Goal: Task Accomplishment & Management: Complete application form

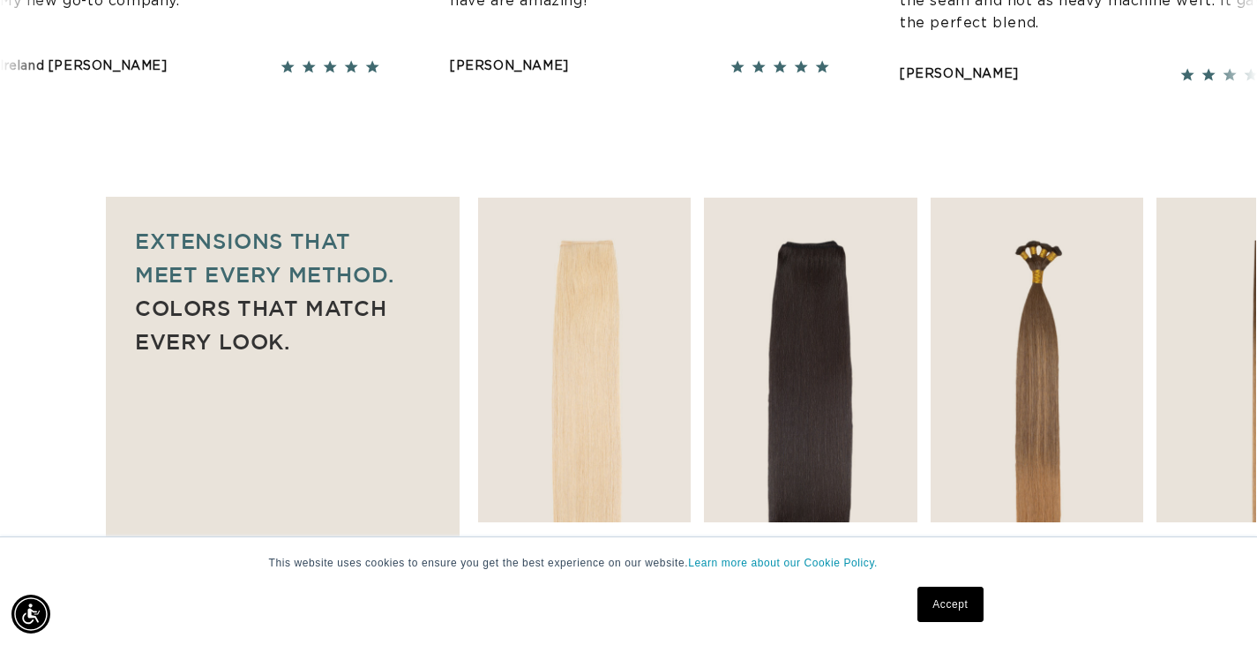
scroll to position [1147, 0]
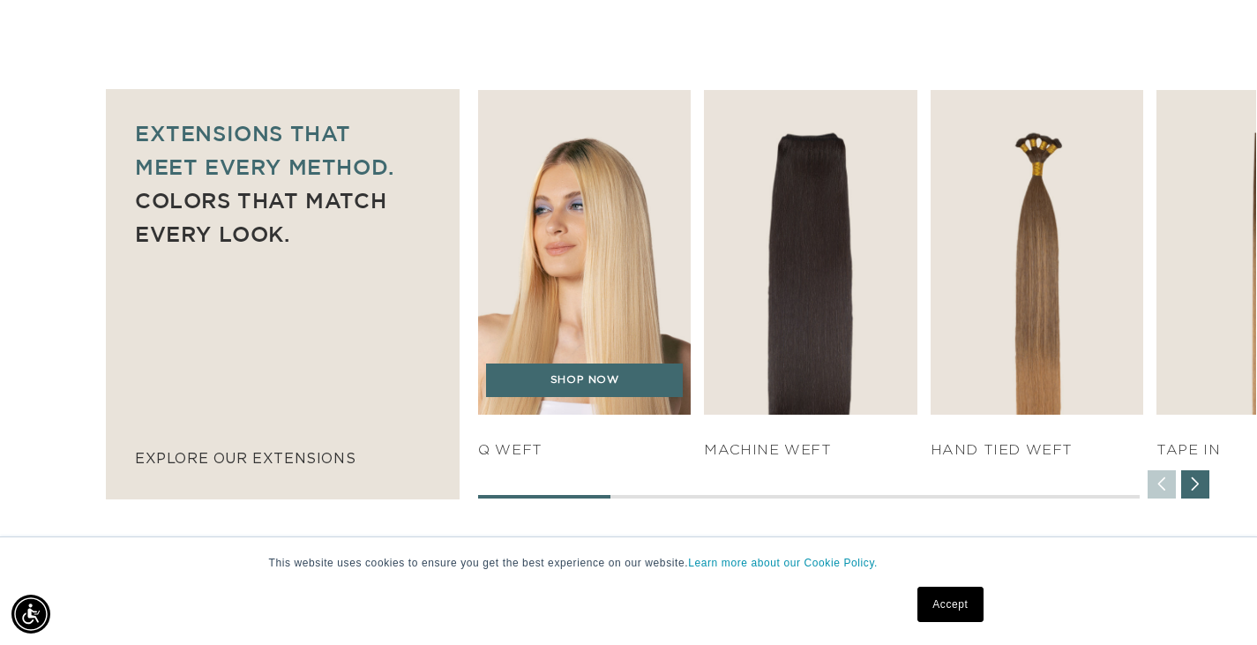
click at [492, 337] on img "1 / 7" at bounding box center [584, 252] width 223 height 340
click at [543, 388] on link "SHOP NOW" at bounding box center [584, 380] width 197 height 34
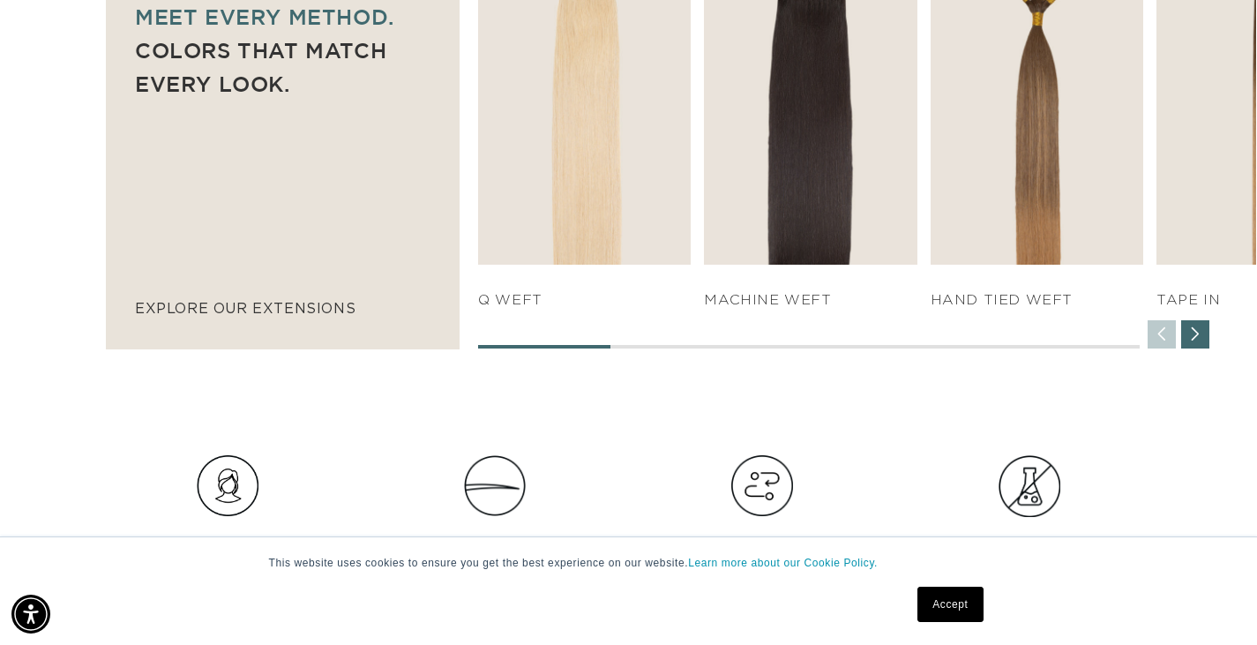
scroll to position [0, 1132]
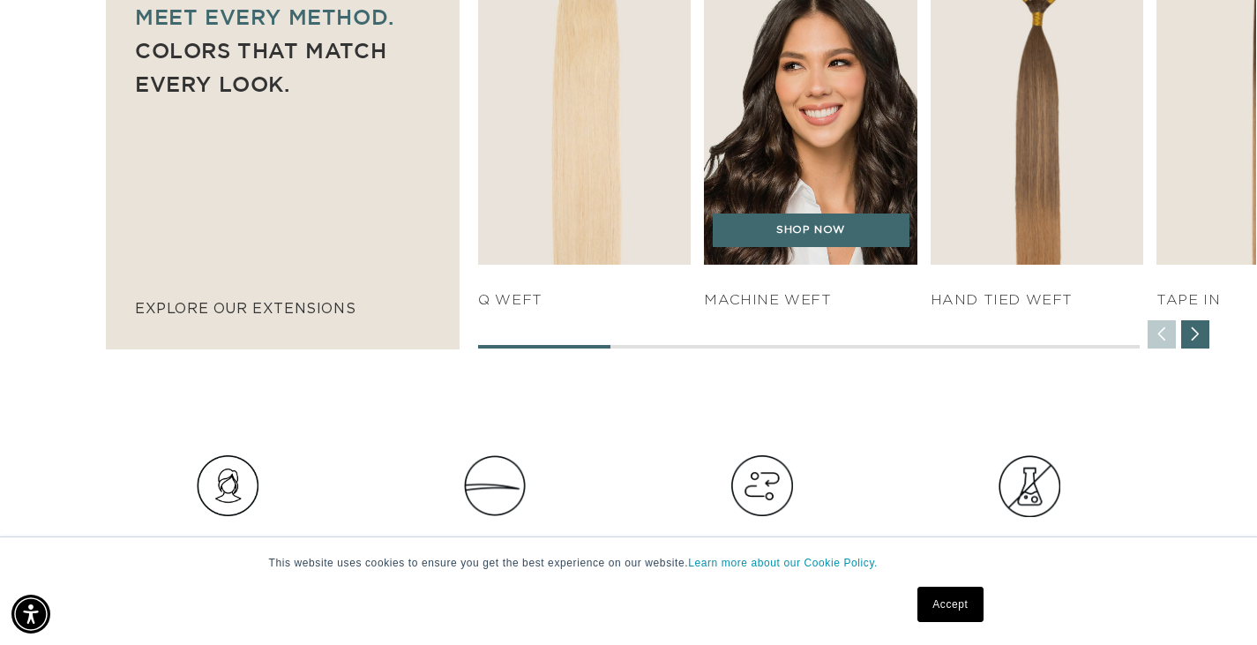
click at [797, 260] on div "SHOP NOW" at bounding box center [810, 238] width 213 height 51
click at [831, 196] on img "2 / 7" at bounding box center [810, 102] width 223 height 340
click at [812, 236] on link "SHOP NOW" at bounding box center [811, 230] width 197 height 34
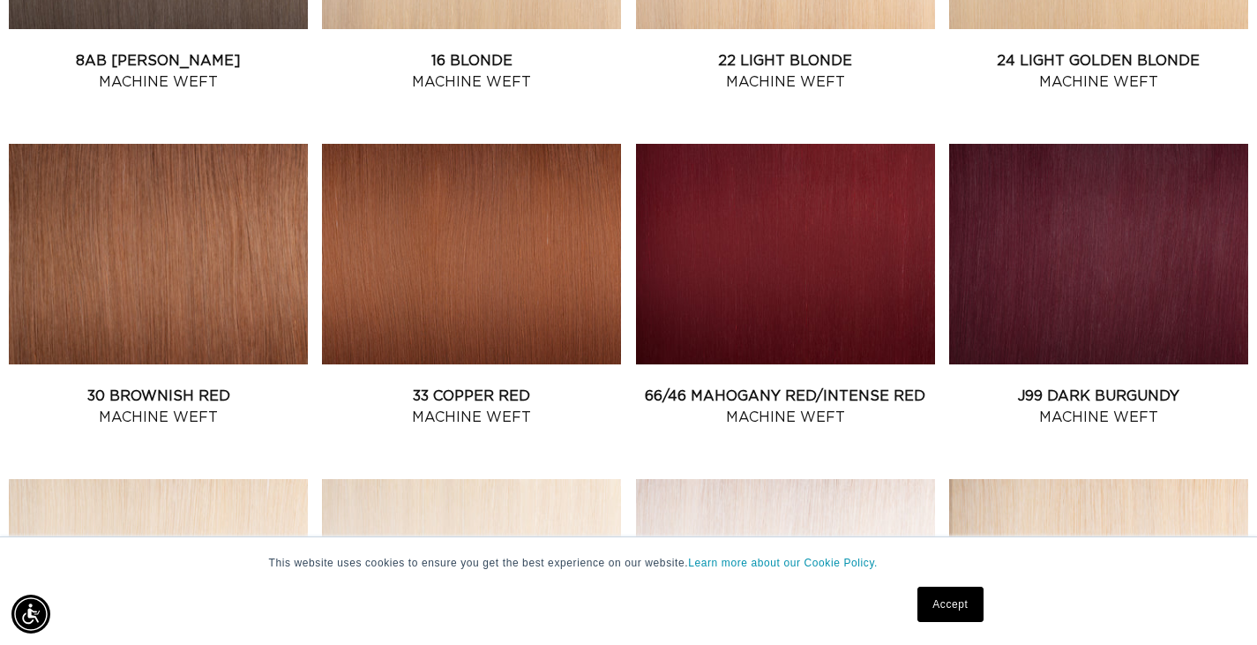
scroll to position [0, 2263]
click at [502, 63] on link "16 Blonde Machine Weft" at bounding box center [471, 71] width 299 height 42
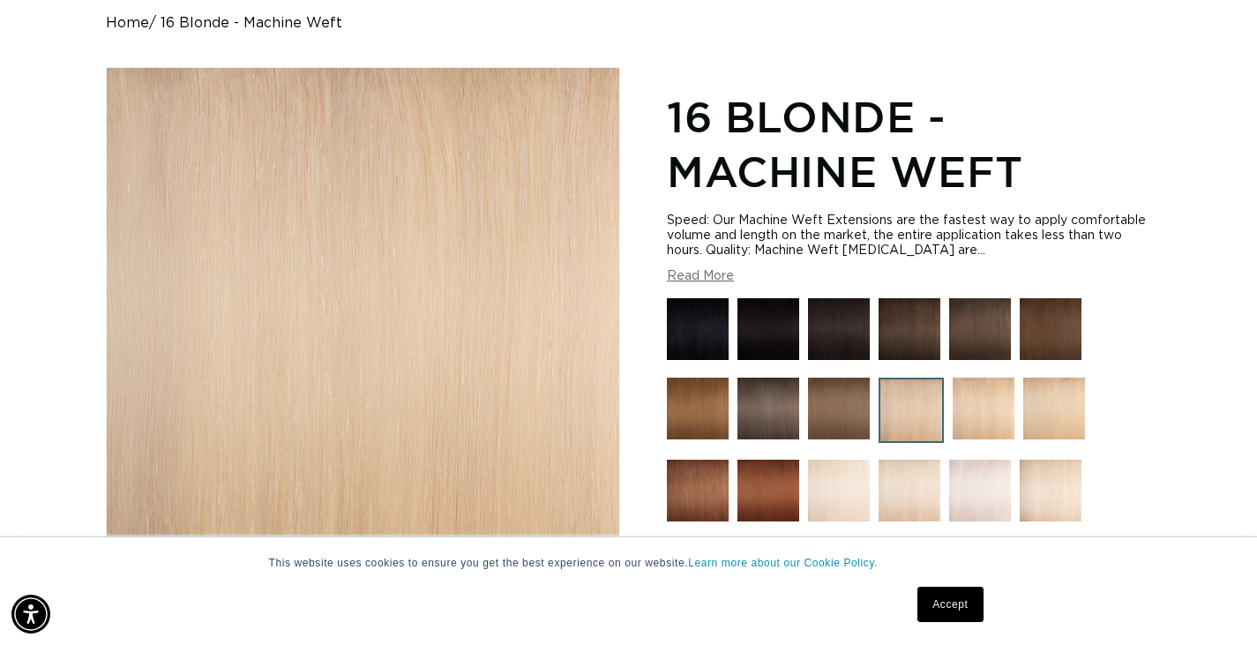
click at [969, 601] on link "Accept" at bounding box center [949, 604] width 65 height 35
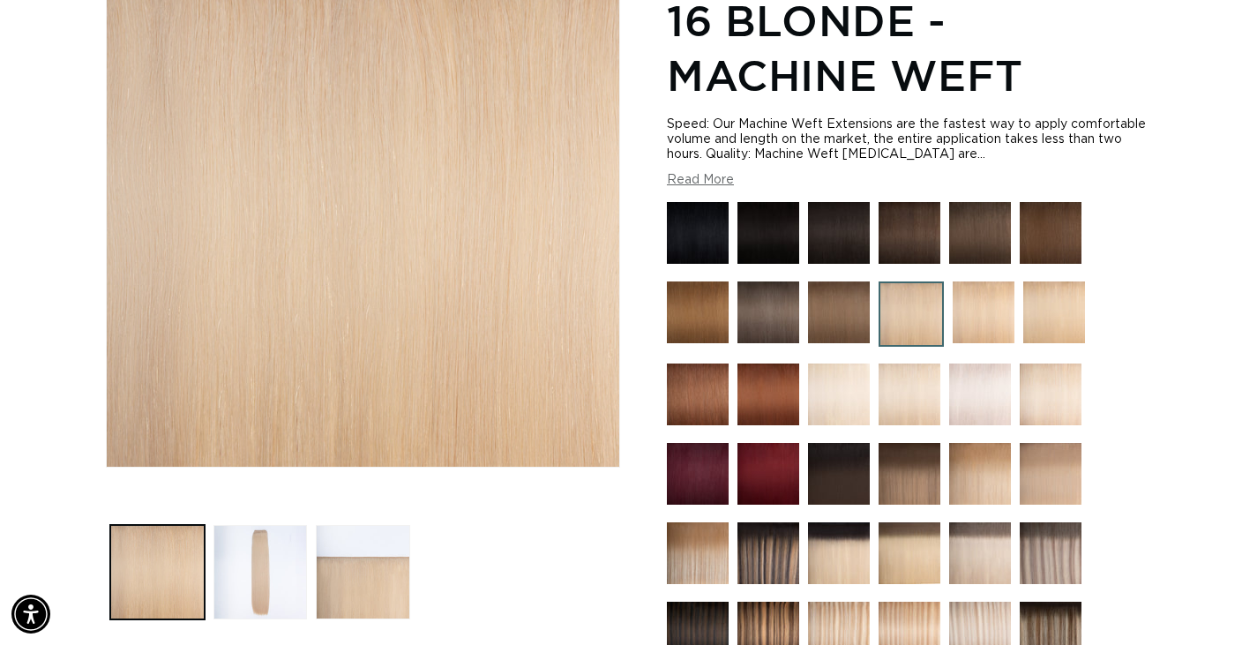
scroll to position [441, 0]
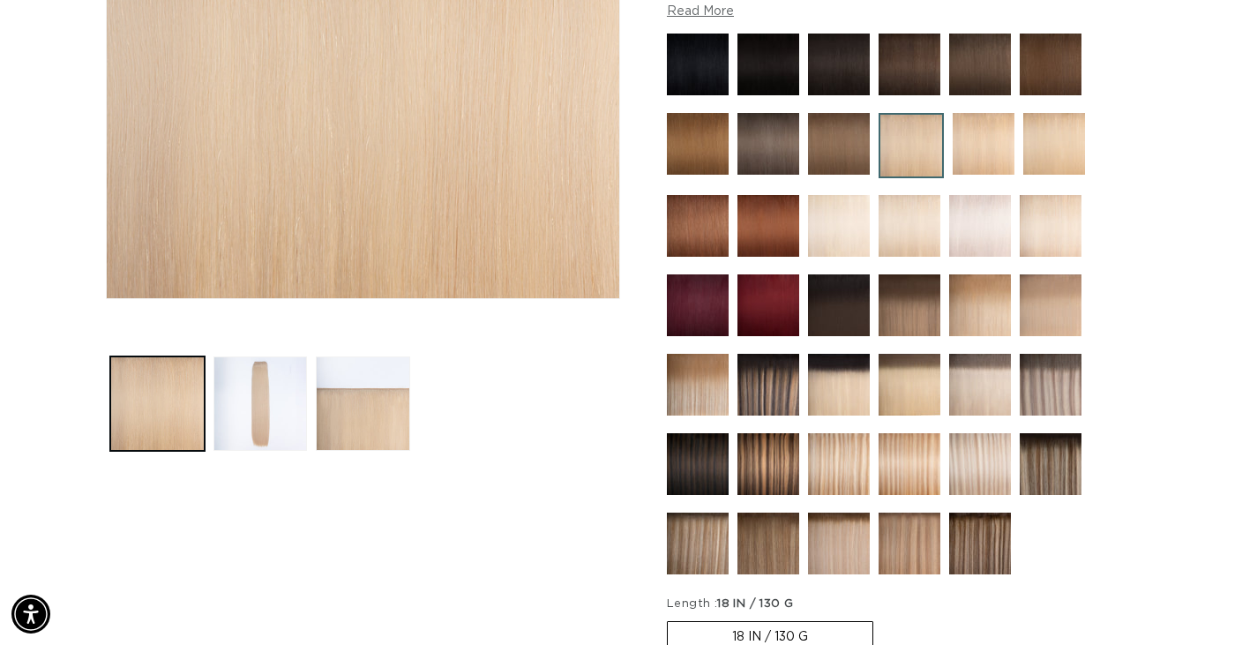
click at [977, 230] on img at bounding box center [980, 226] width 62 height 62
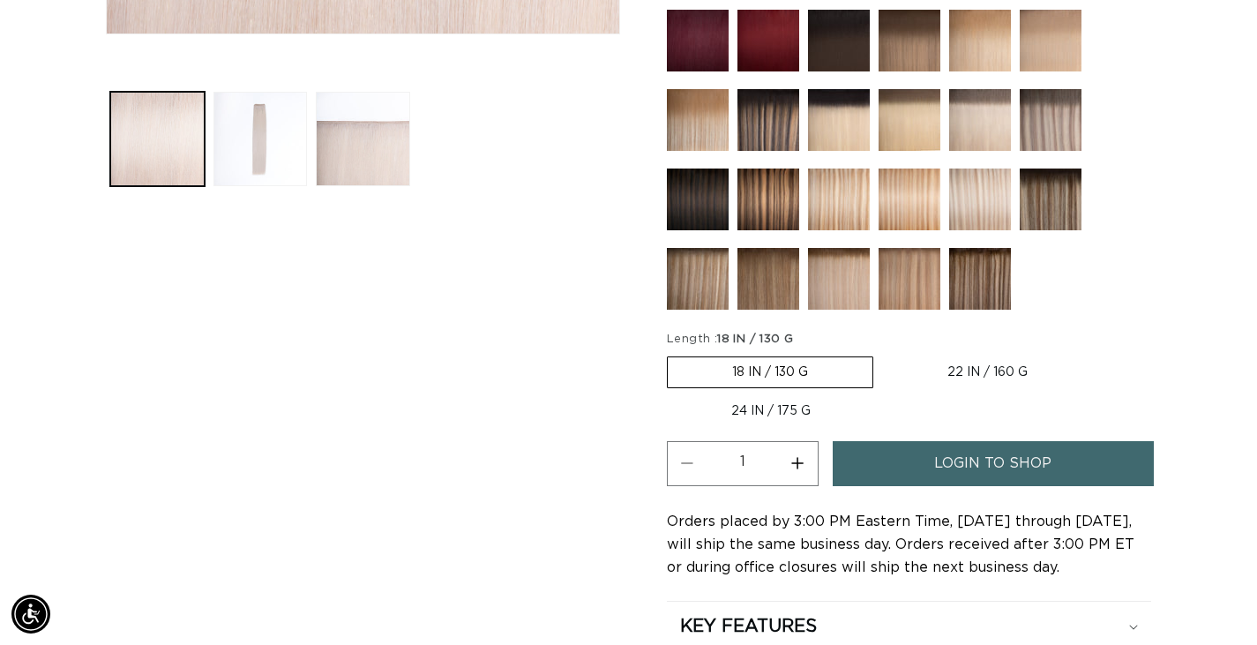
scroll to position [353, 0]
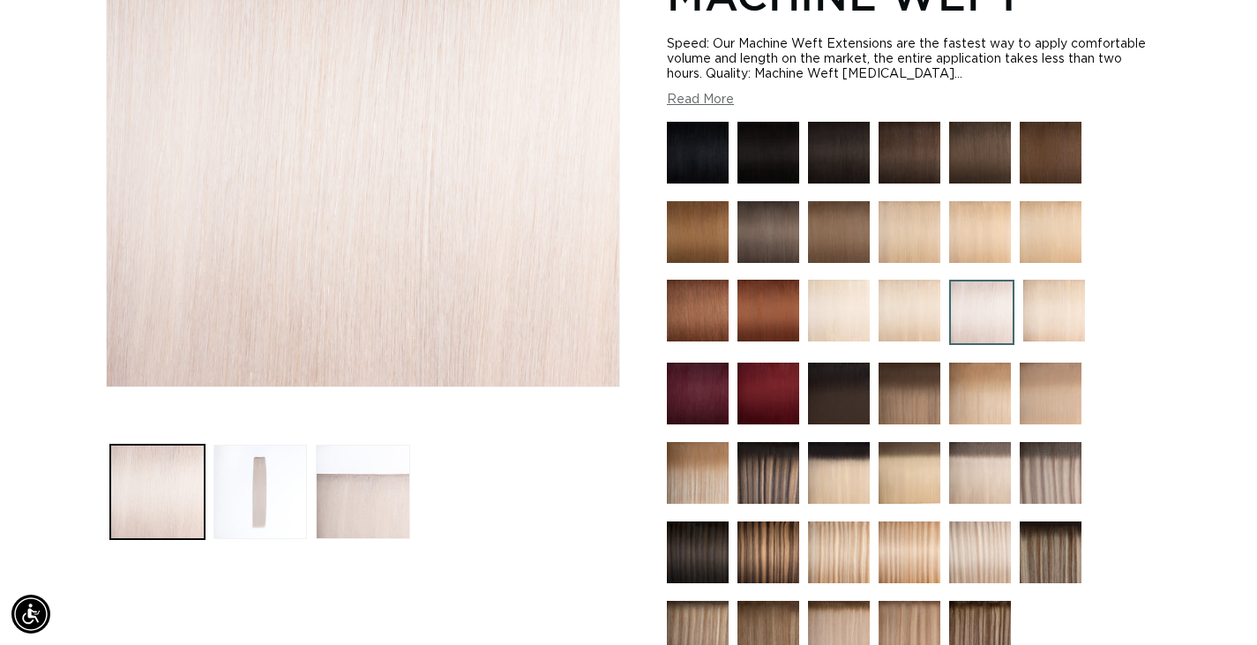
click at [997, 568] on img at bounding box center [980, 552] width 62 height 62
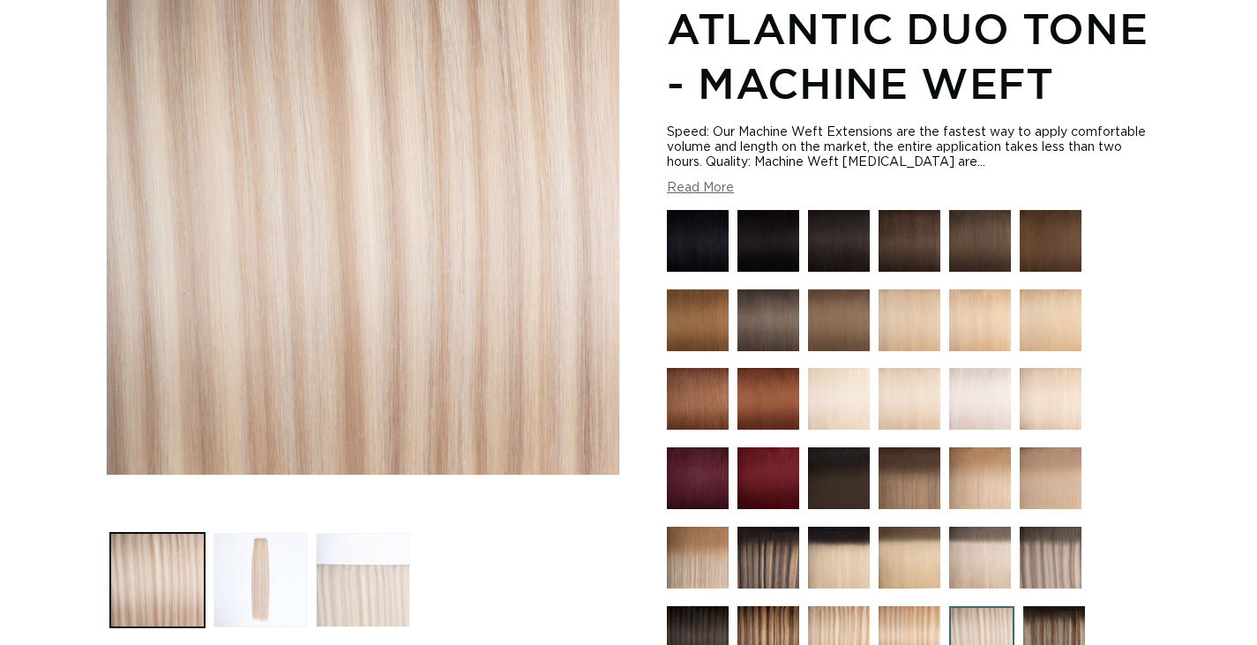
click at [336, 564] on button "Load image 3 in gallery view" at bounding box center [363, 580] width 94 height 94
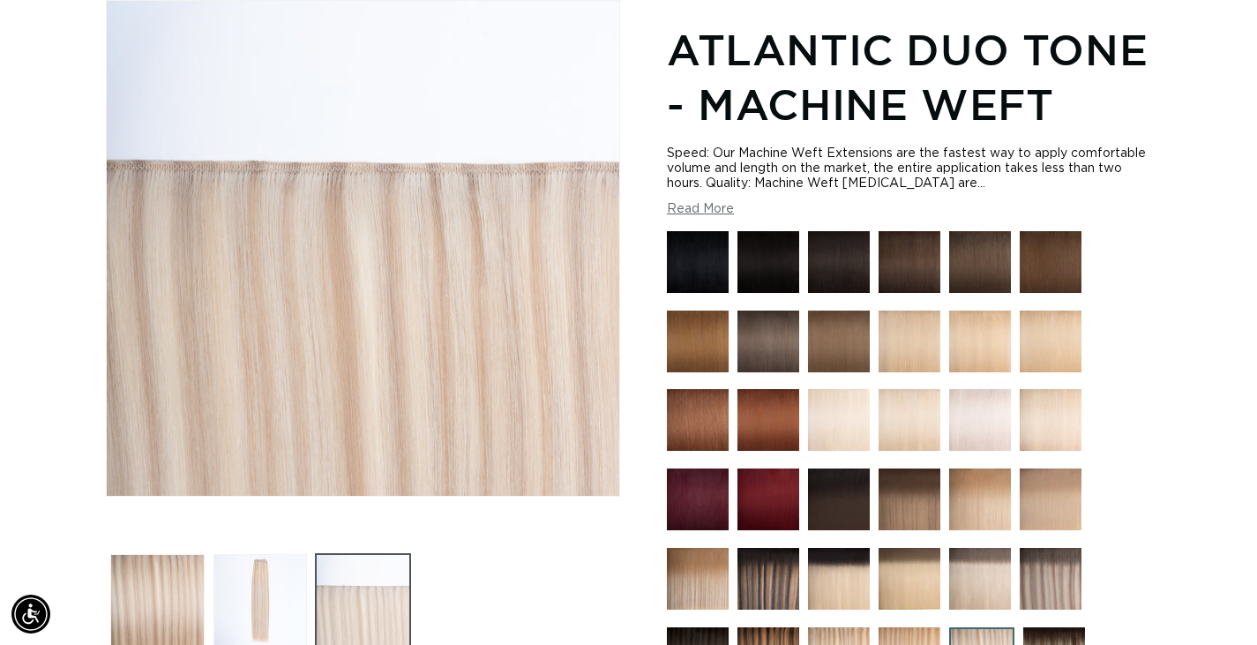
scroll to position [0, 1132]
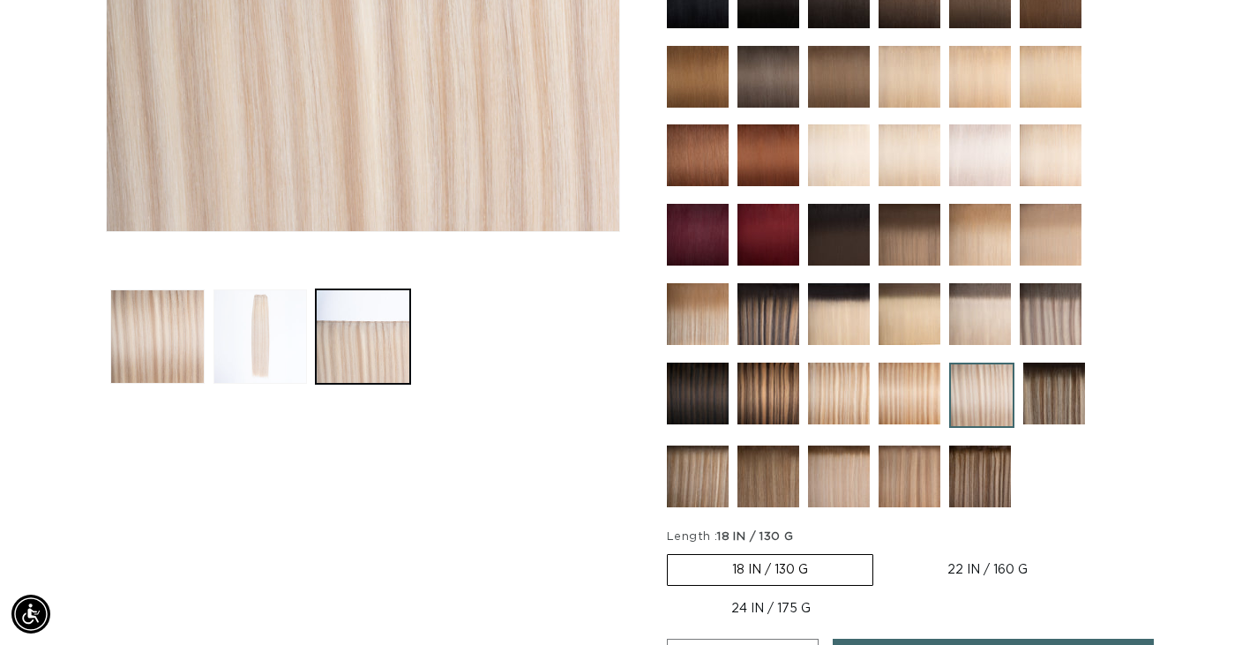
click at [259, 370] on button "Load image 2 in gallery view" at bounding box center [260, 336] width 94 height 94
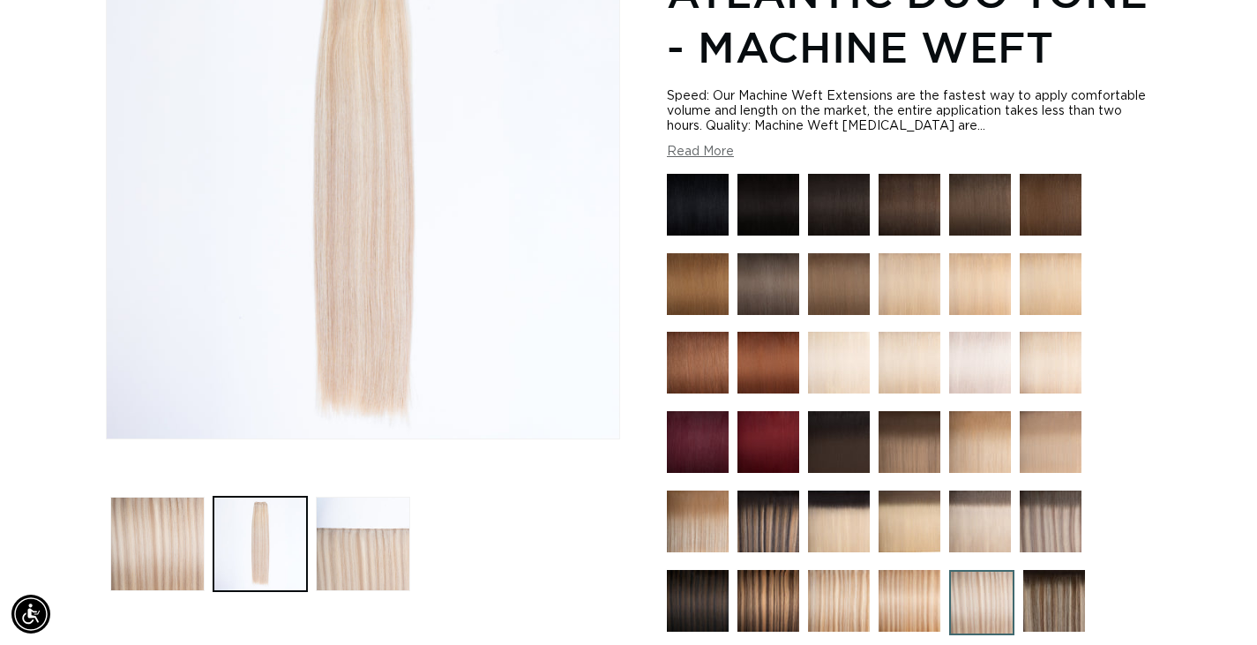
scroll to position [332, 0]
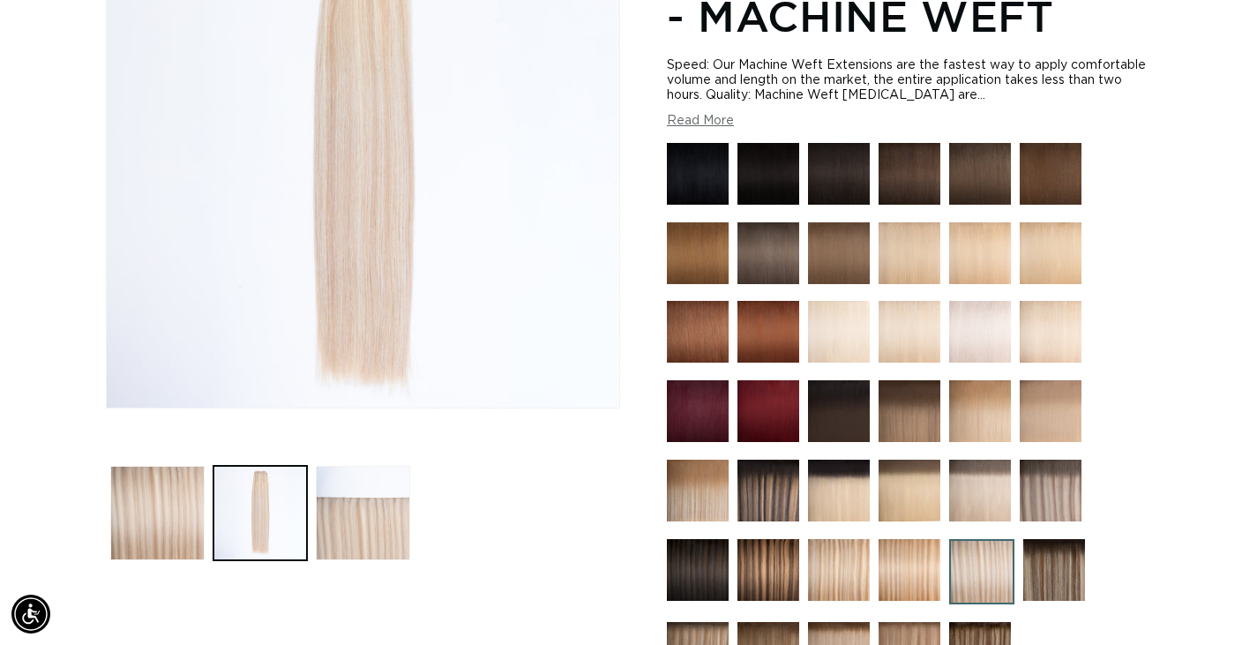
click at [991, 504] on img at bounding box center [980, 491] width 62 height 62
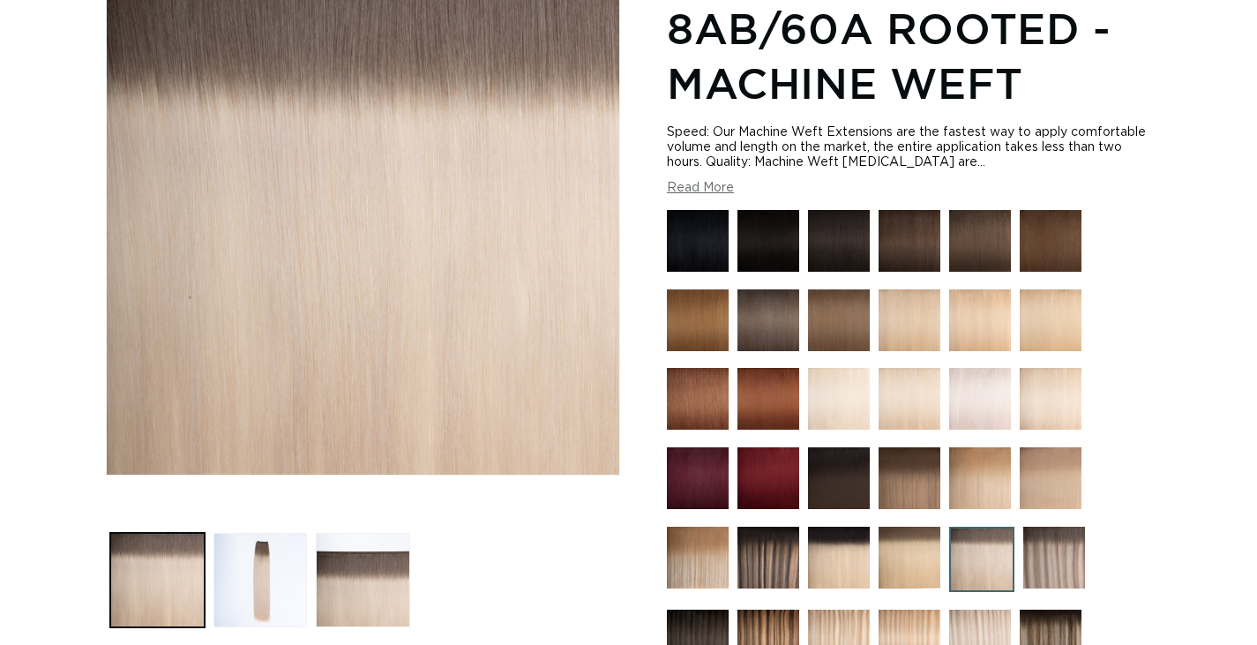
click at [904, 415] on img at bounding box center [910, 399] width 62 height 62
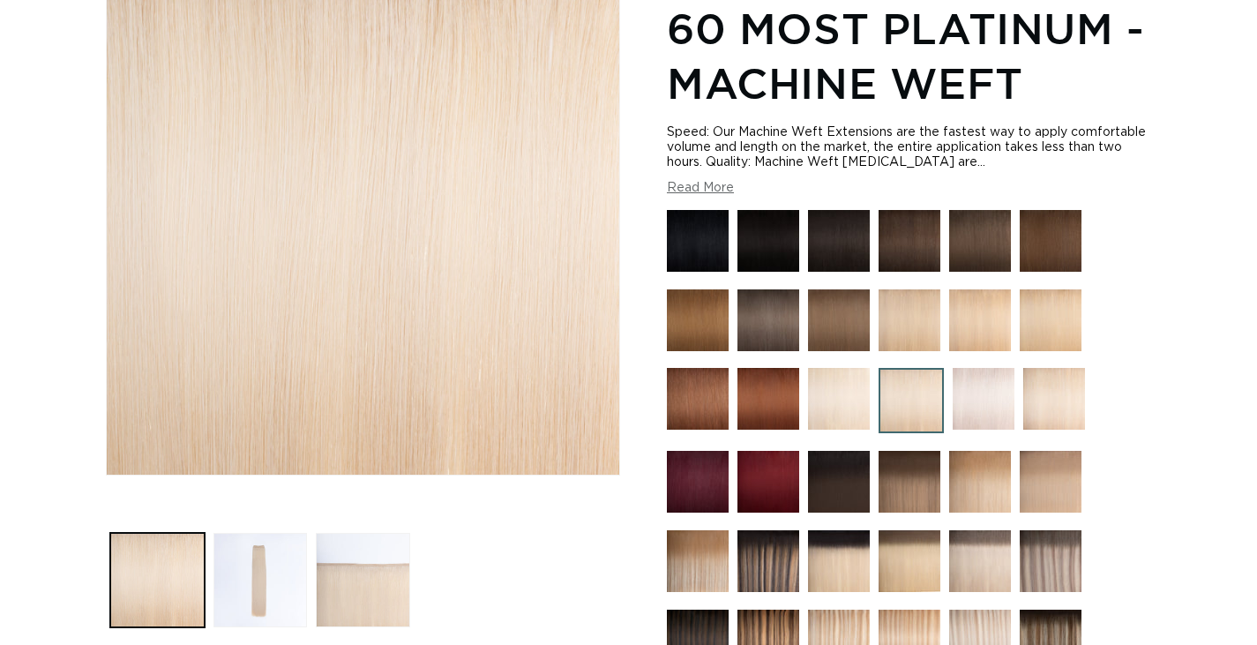
click at [960, 411] on img at bounding box center [984, 399] width 62 height 62
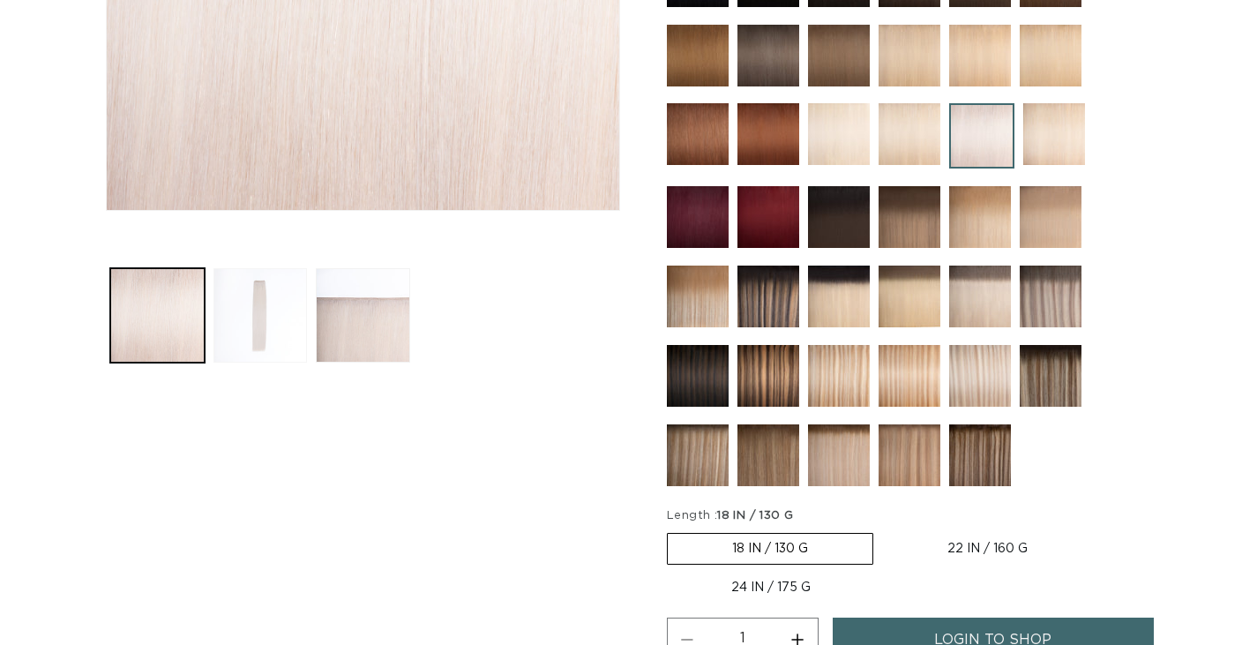
click at [250, 338] on button "Load image 2 in gallery view" at bounding box center [260, 315] width 94 height 94
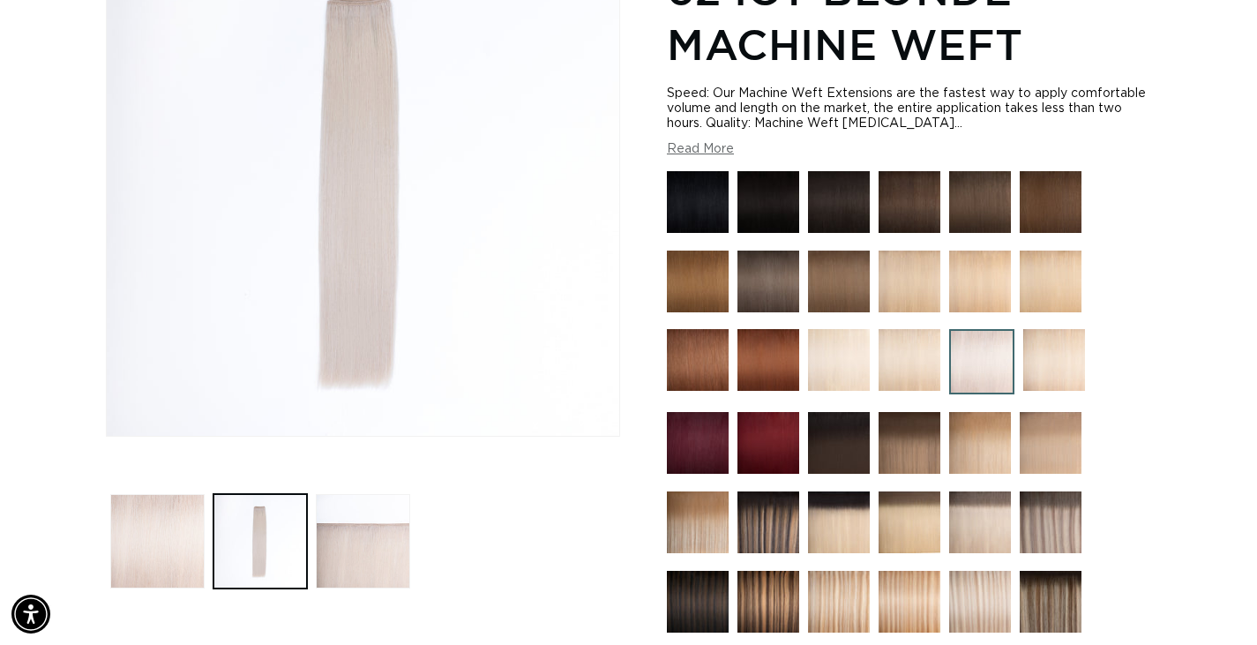
scroll to position [420, 0]
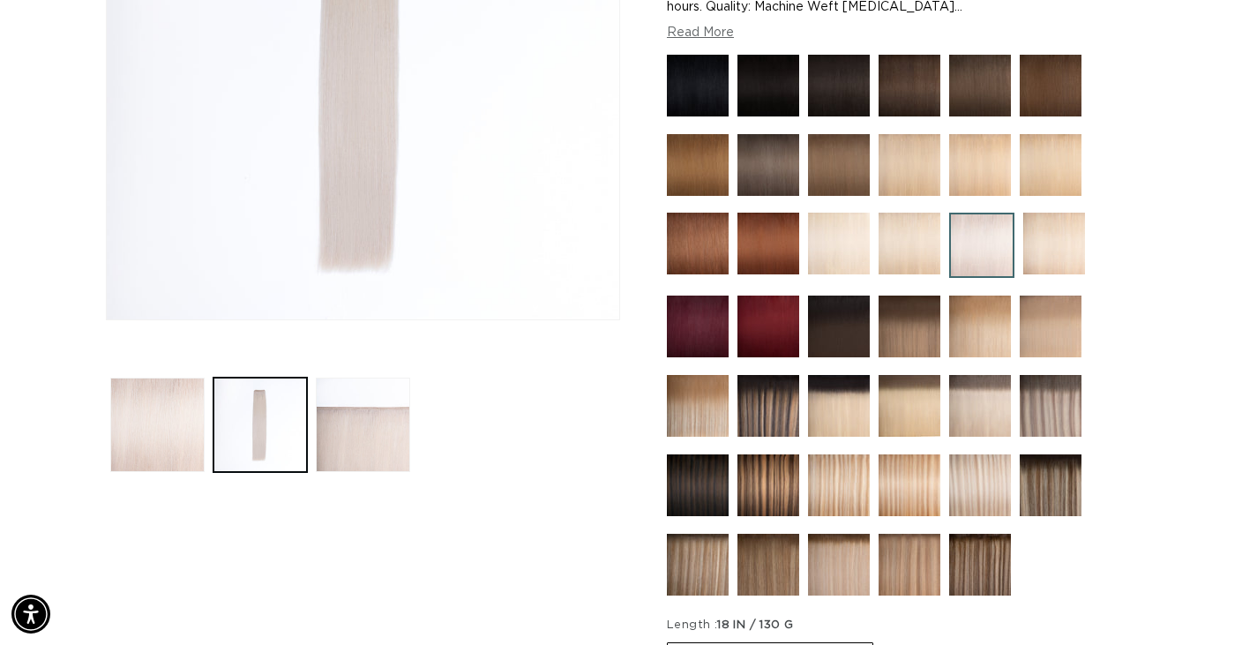
click at [865, 259] on img at bounding box center [839, 244] width 62 height 62
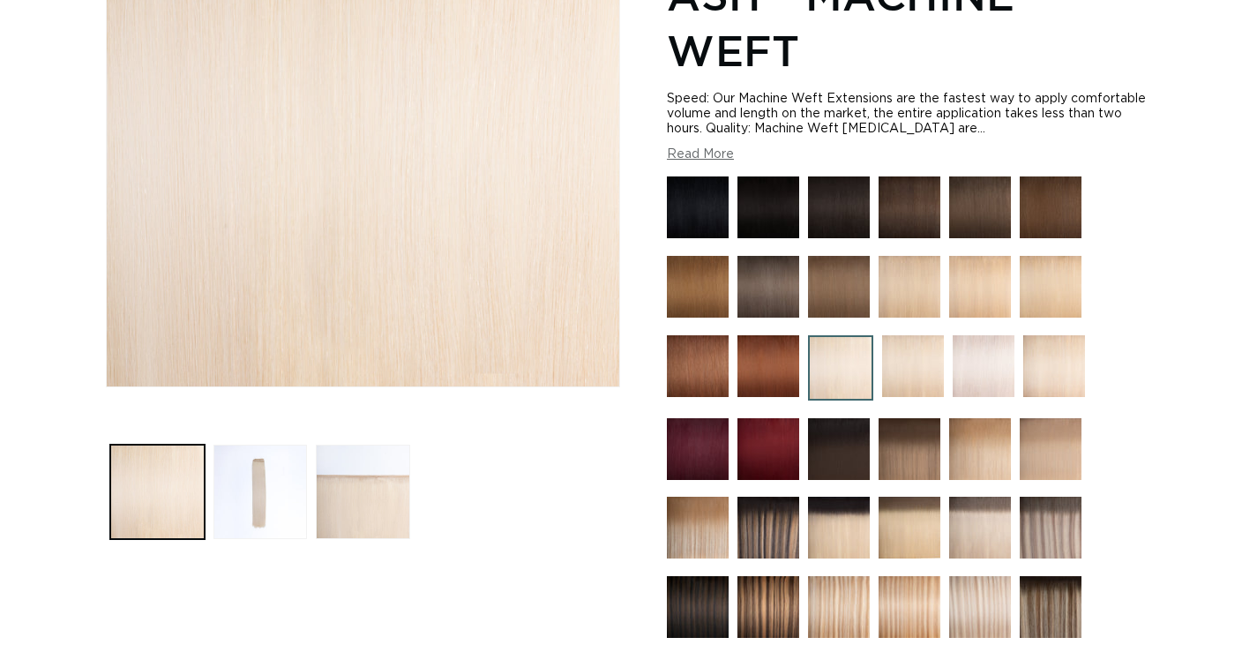
click at [1049, 393] on img at bounding box center [1054, 366] width 62 height 62
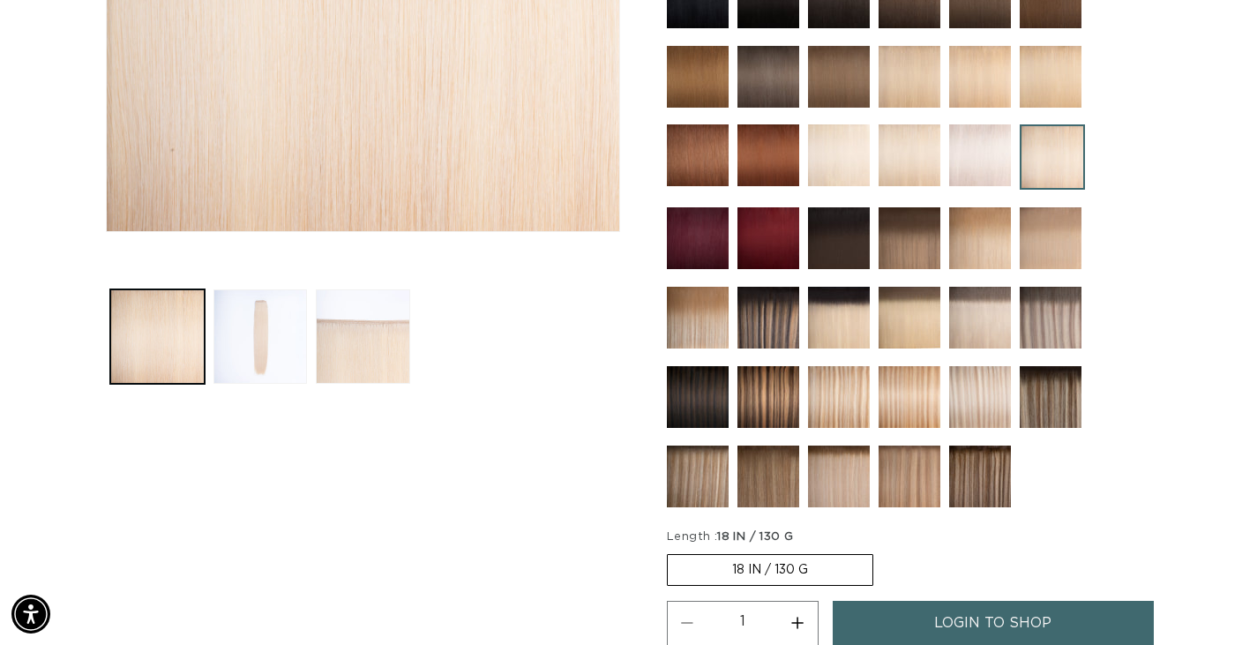
scroll to position [617, 0]
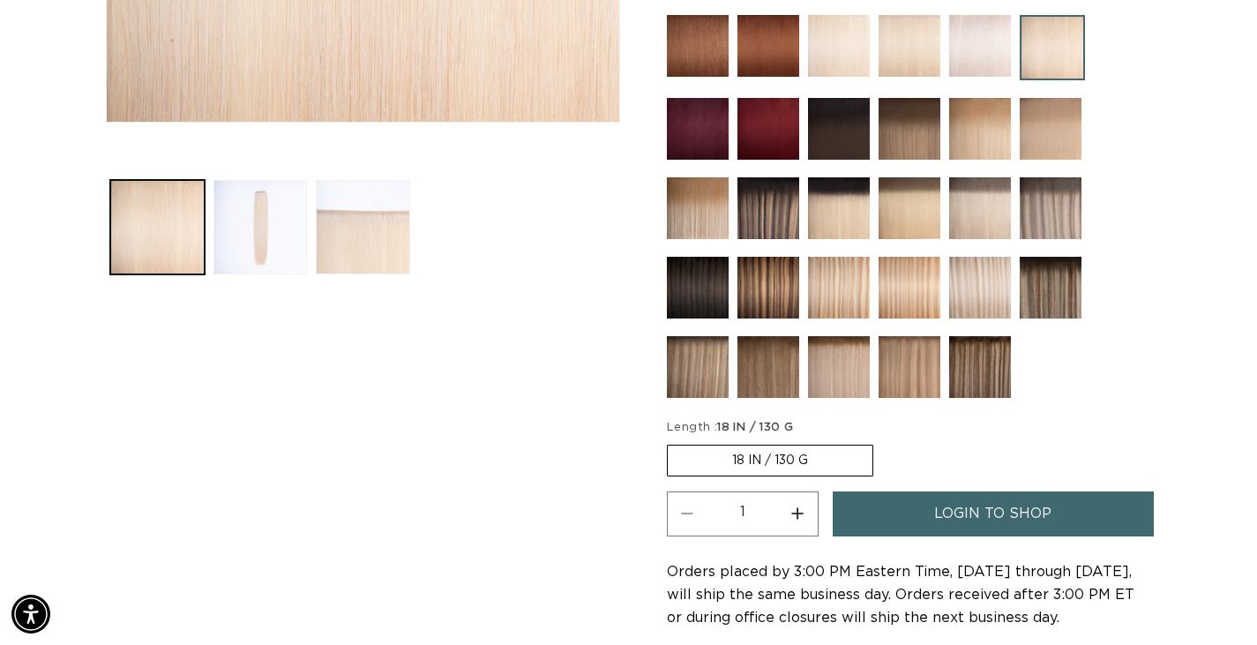
click at [830, 390] on img at bounding box center [839, 367] width 62 height 62
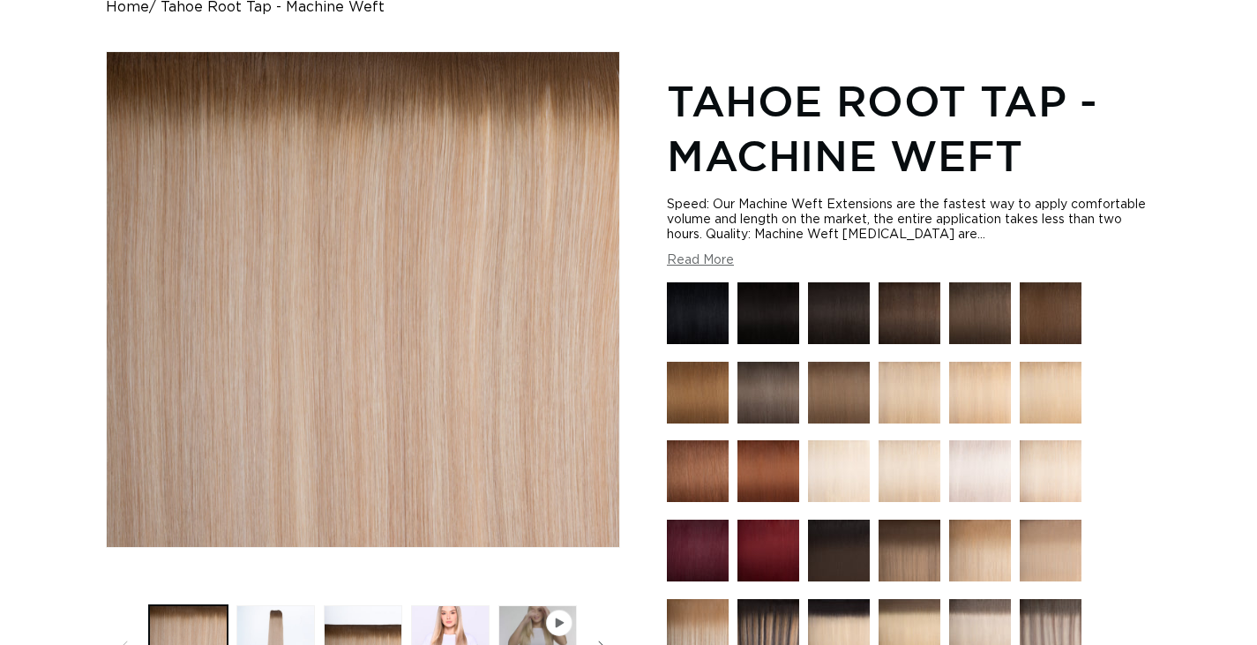
scroll to position [265, 0]
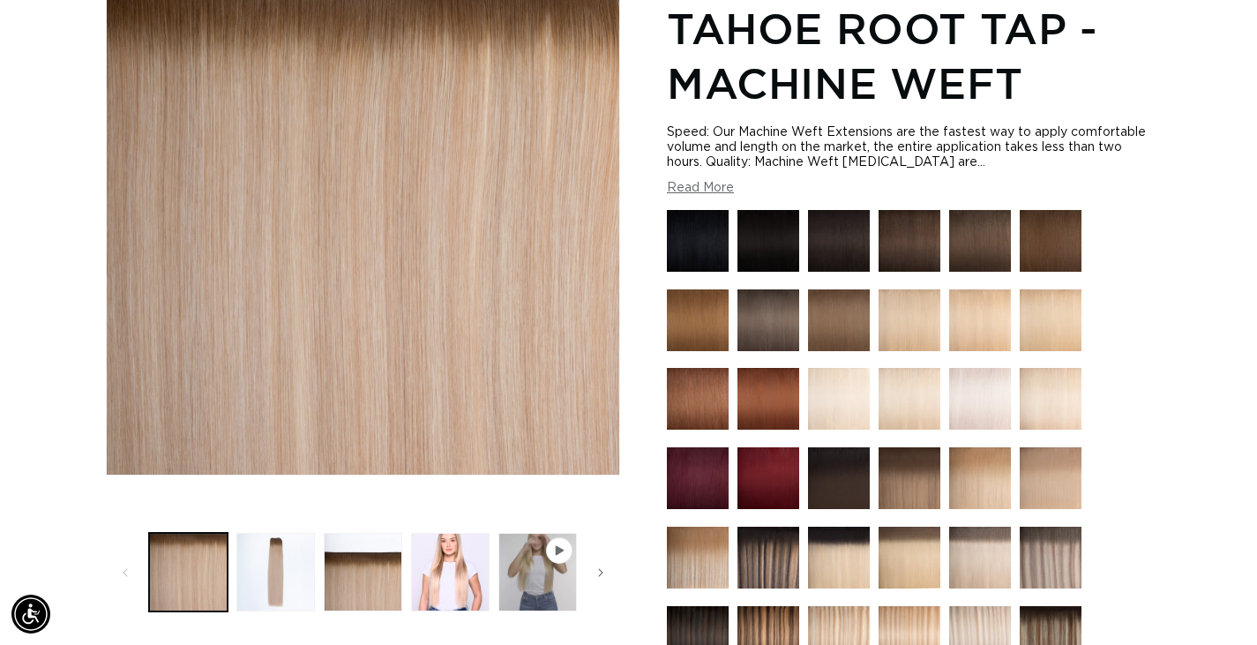
click at [995, 408] on img at bounding box center [980, 399] width 62 height 62
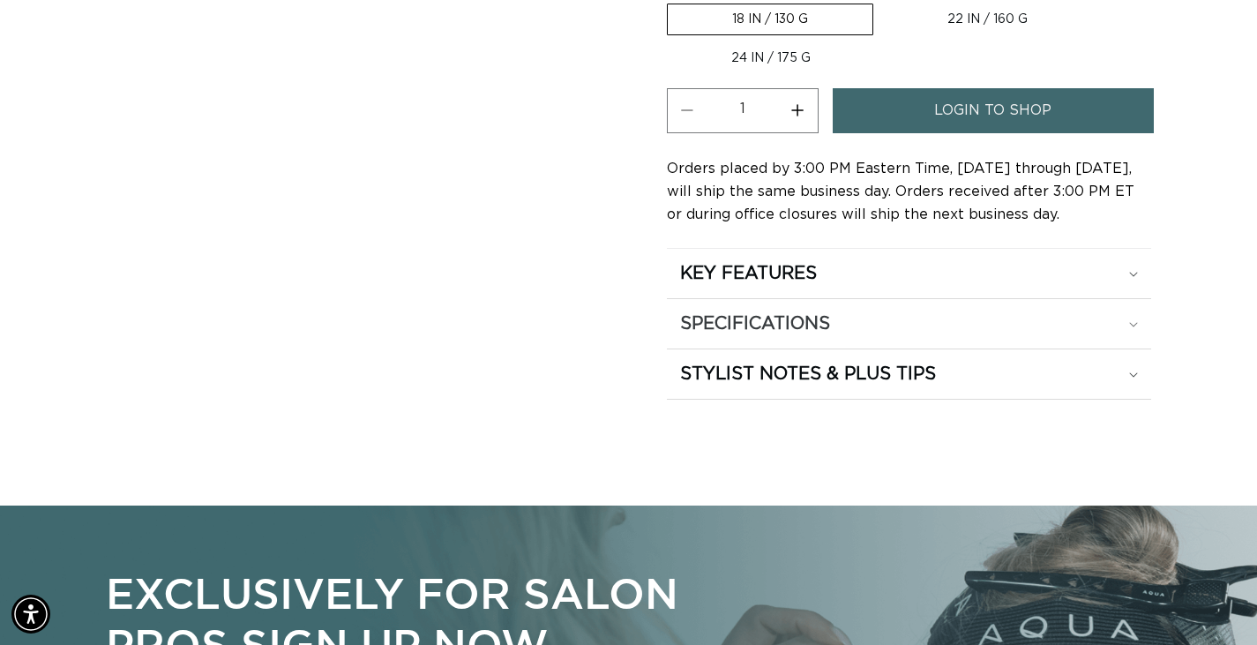
scroll to position [0, 2263]
click at [769, 327] on h2 "SPECIFICATIONS" at bounding box center [755, 323] width 150 height 23
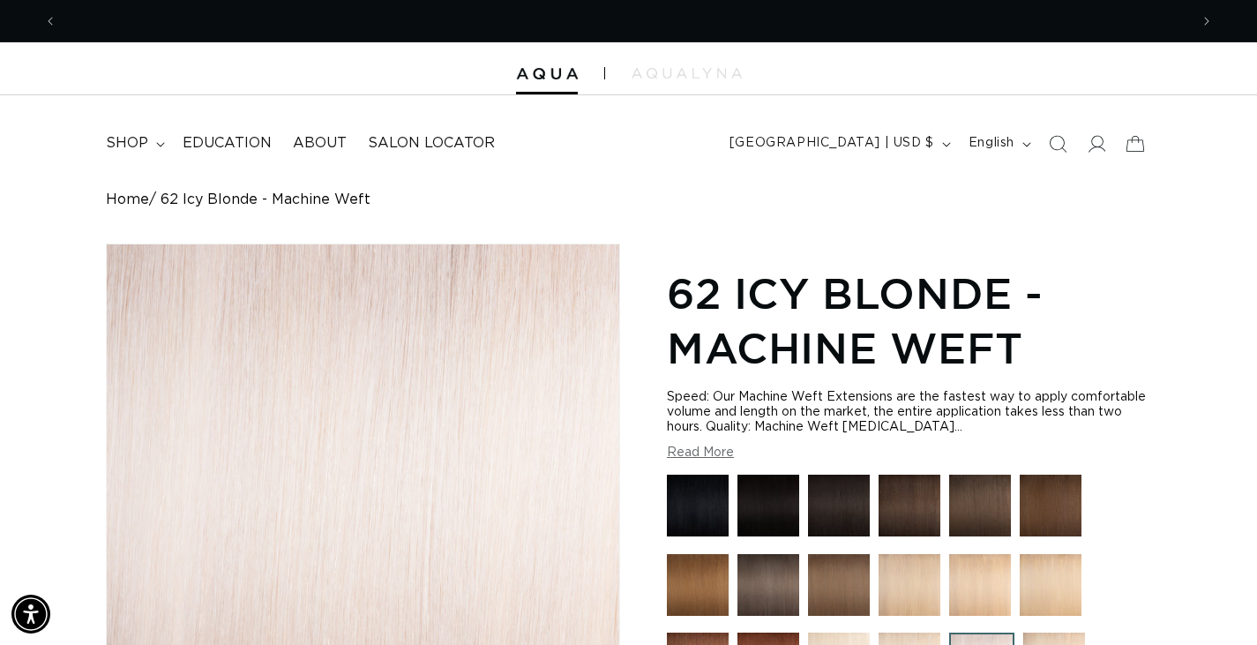
scroll to position [0, 1132]
click at [1104, 148] on icon at bounding box center [1096, 143] width 19 height 19
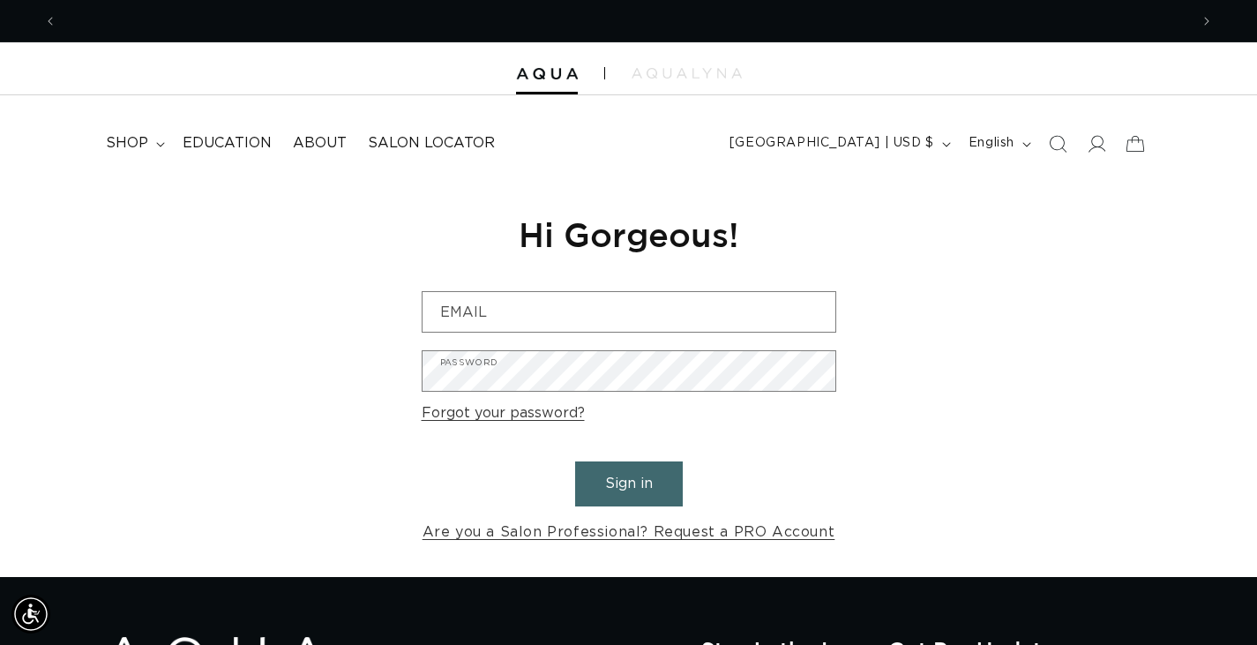
scroll to position [0, 2263]
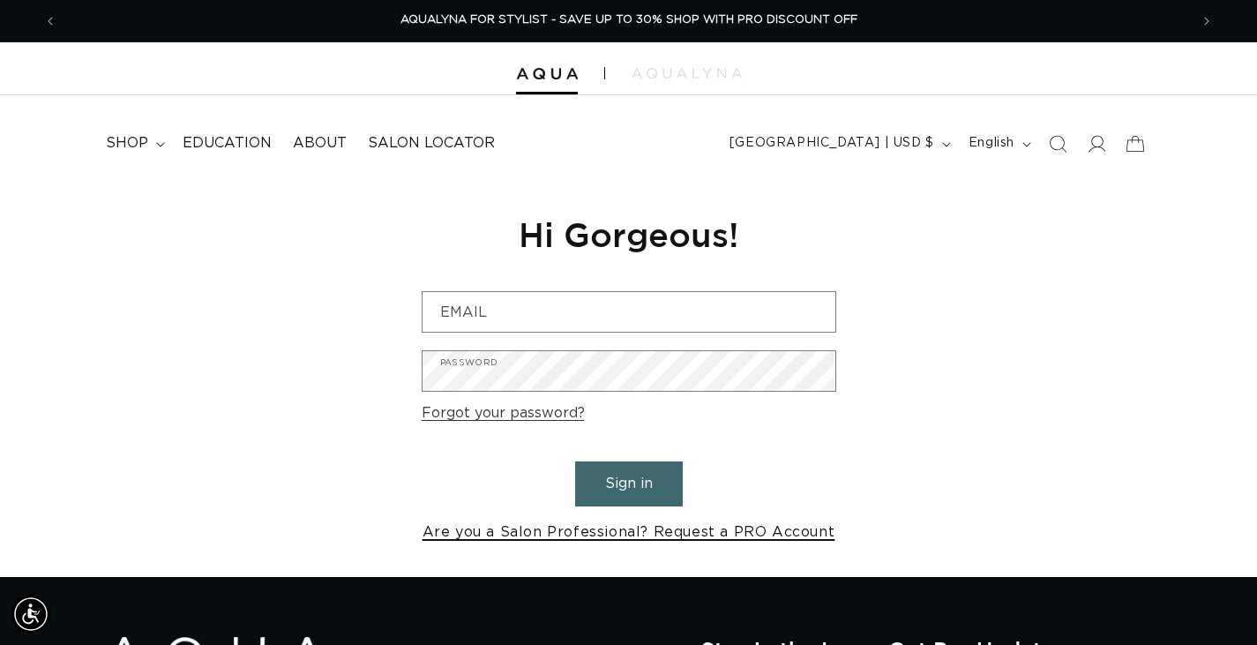
click at [706, 535] on link "Are you a Salon Professional? Request a PRO Account" at bounding box center [629, 533] width 413 height 26
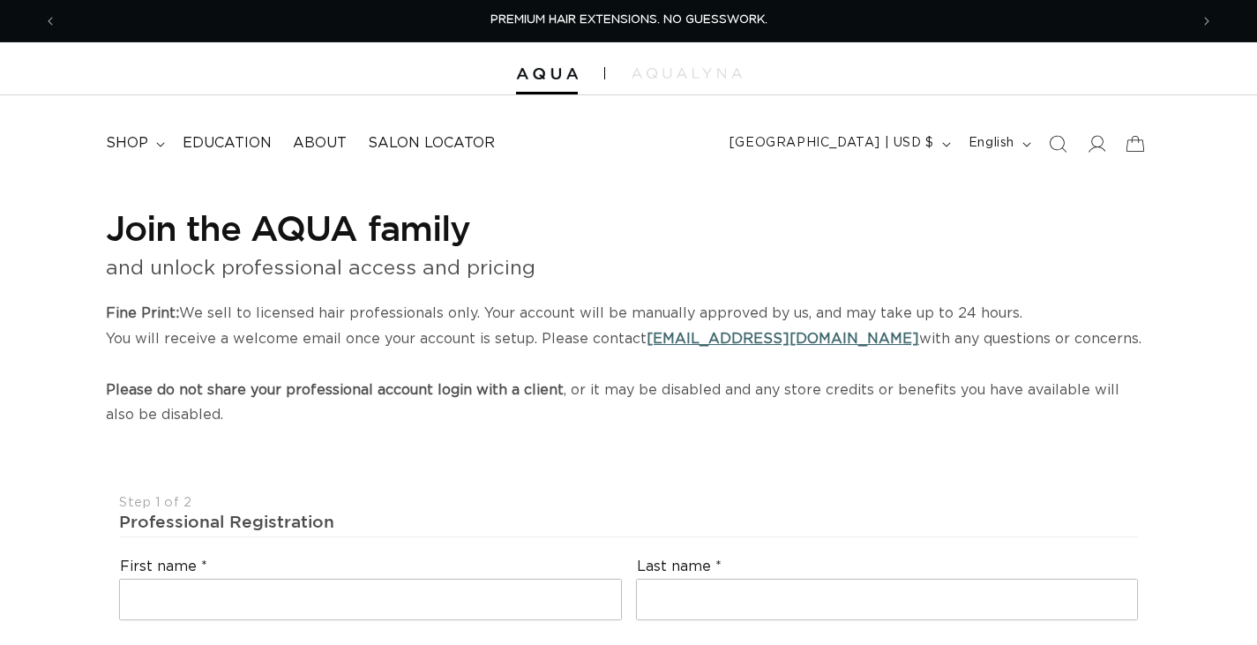
select select "US"
select select "[GEOGRAPHIC_DATA]"
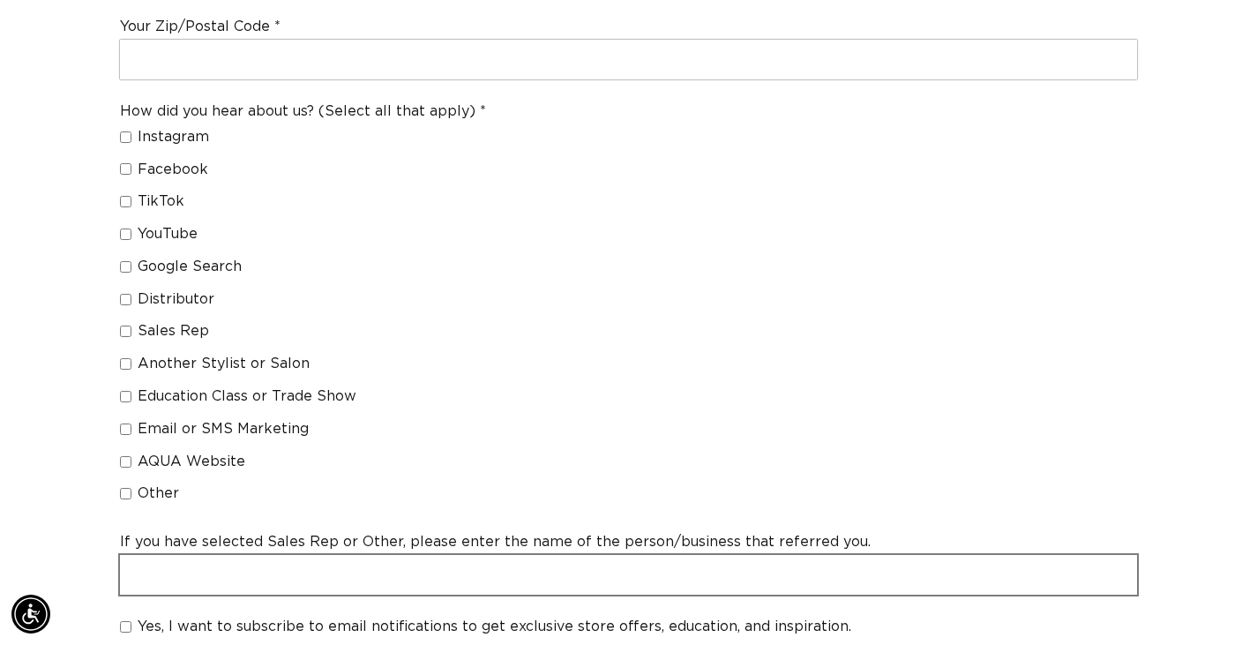
scroll to position [1235, 0]
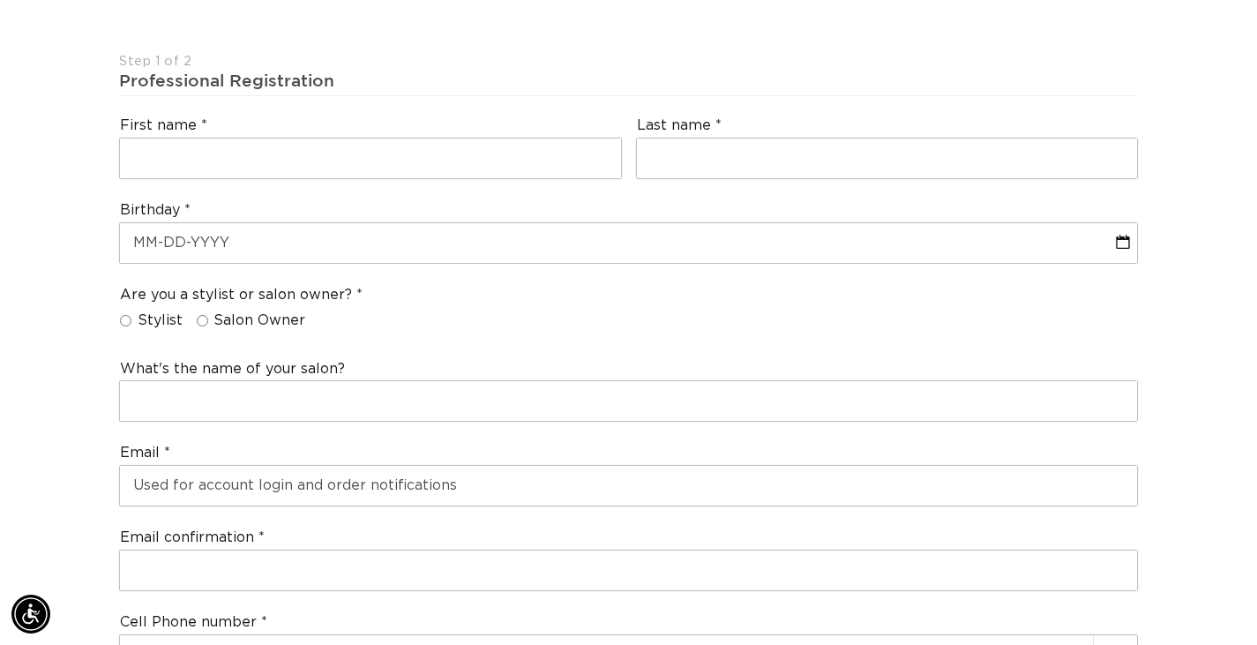
click at [202, 327] on label "Salon Owner" at bounding box center [251, 320] width 109 height 19
click at [202, 326] on input "Salon Owner" at bounding box center [202, 320] width 11 height 11
radio input "true"
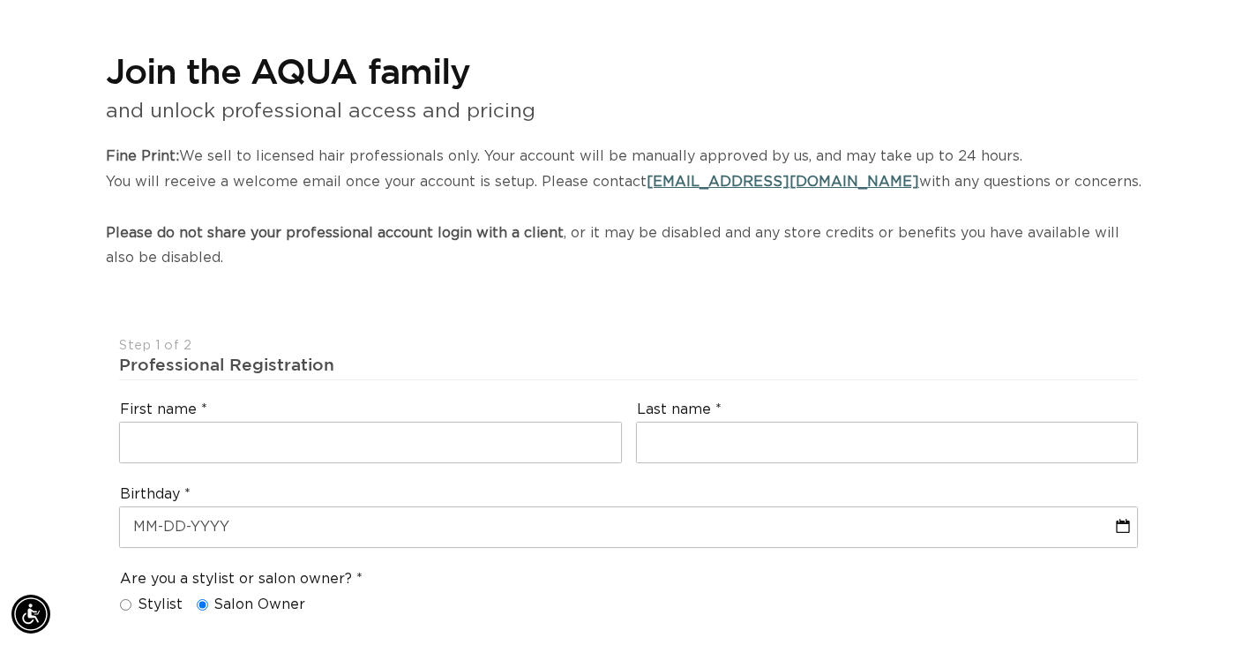
scroll to position [0, 0]
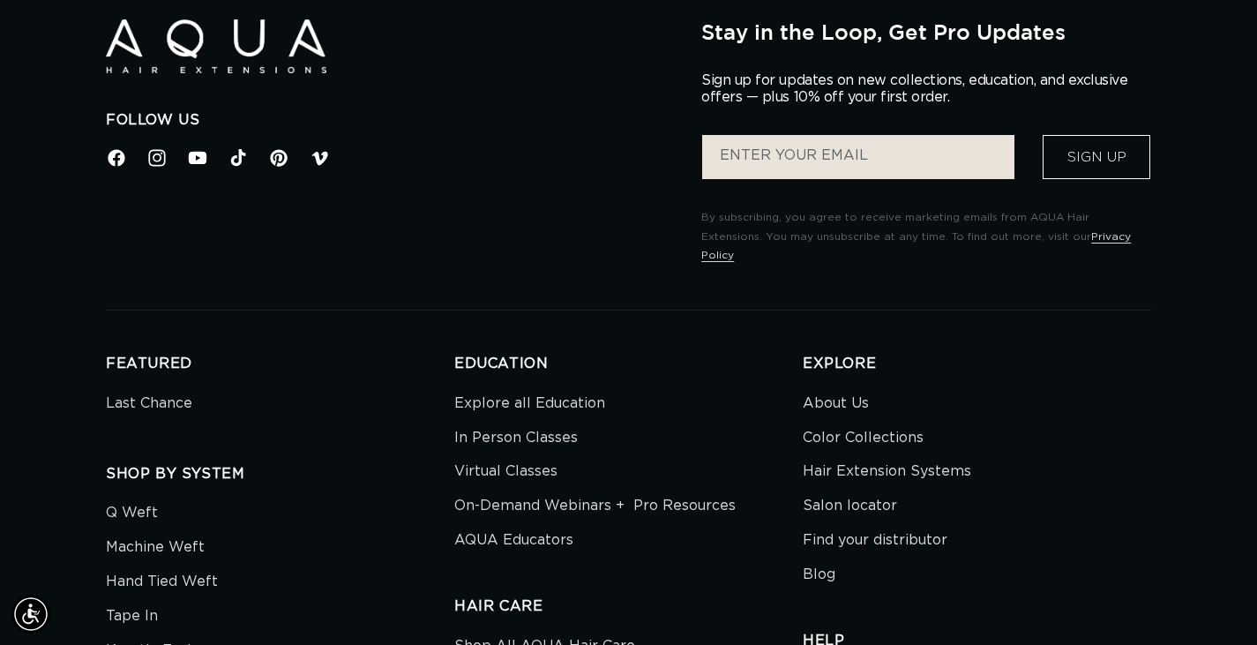
scroll to position [0, 1132]
